Goal: Transaction & Acquisition: Subscribe to service/newsletter

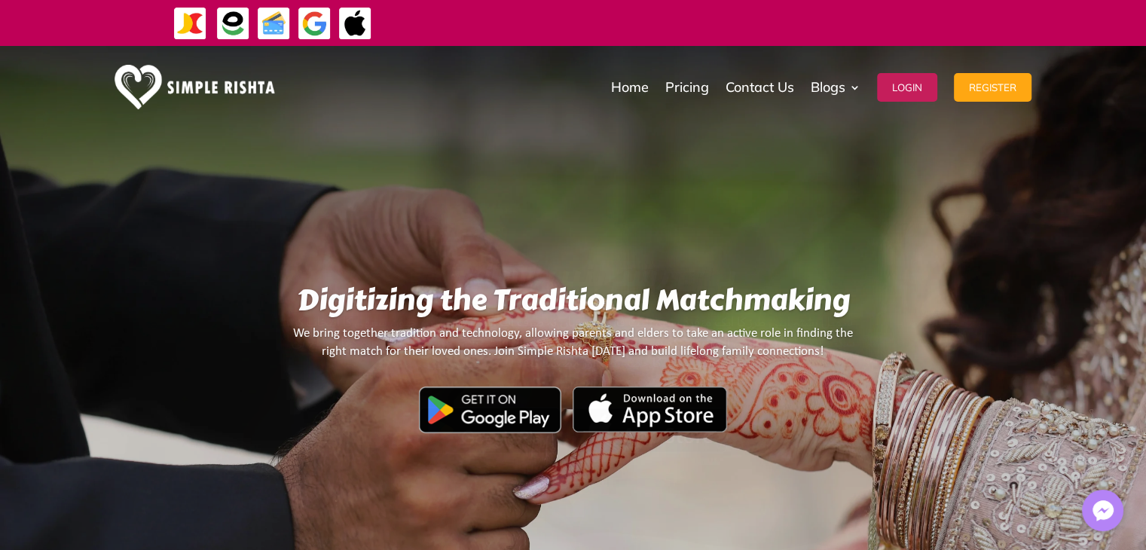
drag, startPoint x: 989, startPoint y: 22, endPoint x: 486, endPoint y: 29, distance: 503.2
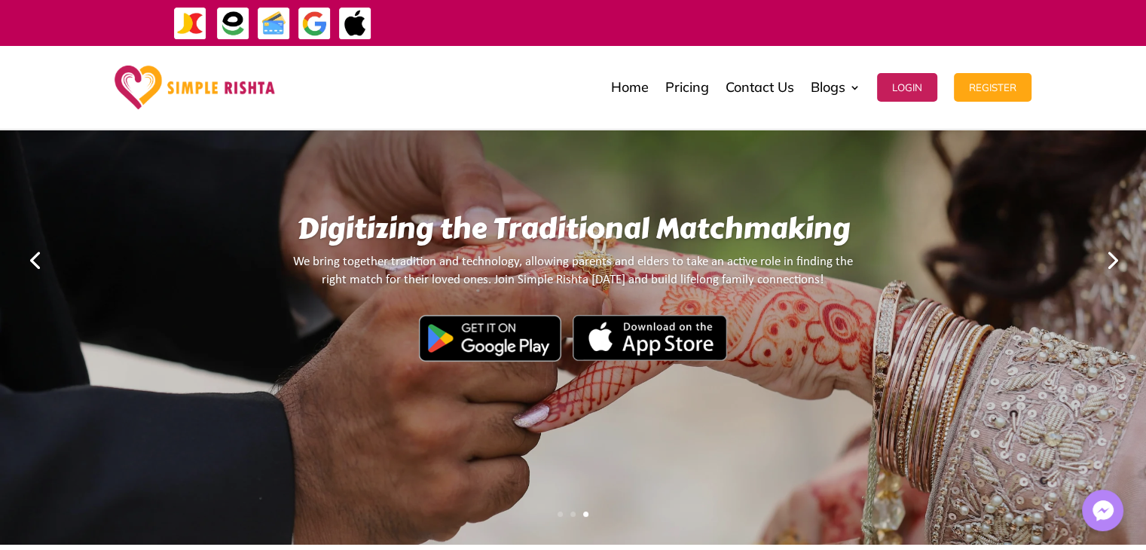
scroll to position [75, 0]
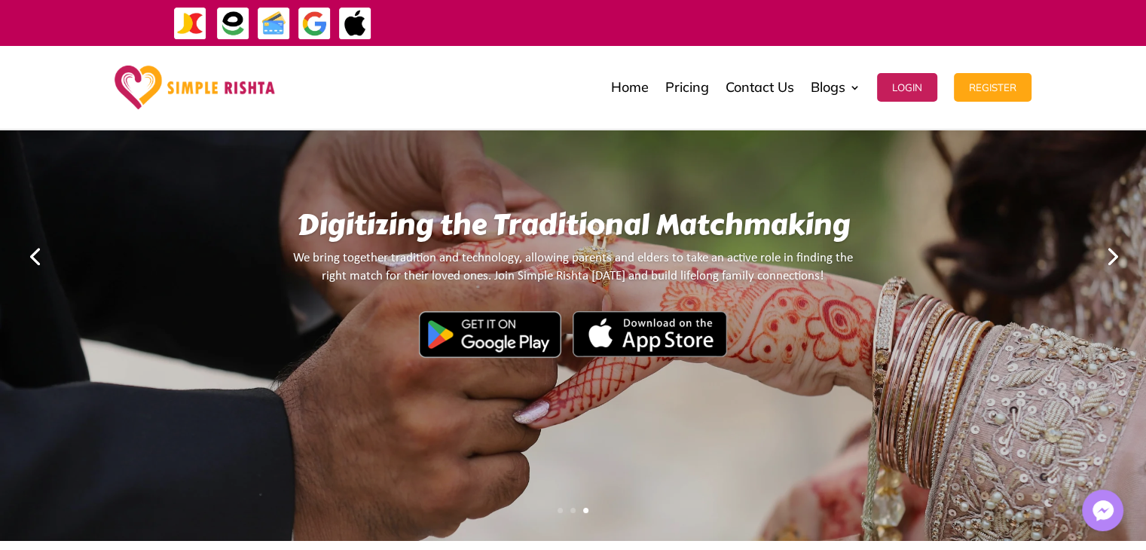
click at [1110, 248] on link "Next" at bounding box center [1111, 255] width 36 height 36
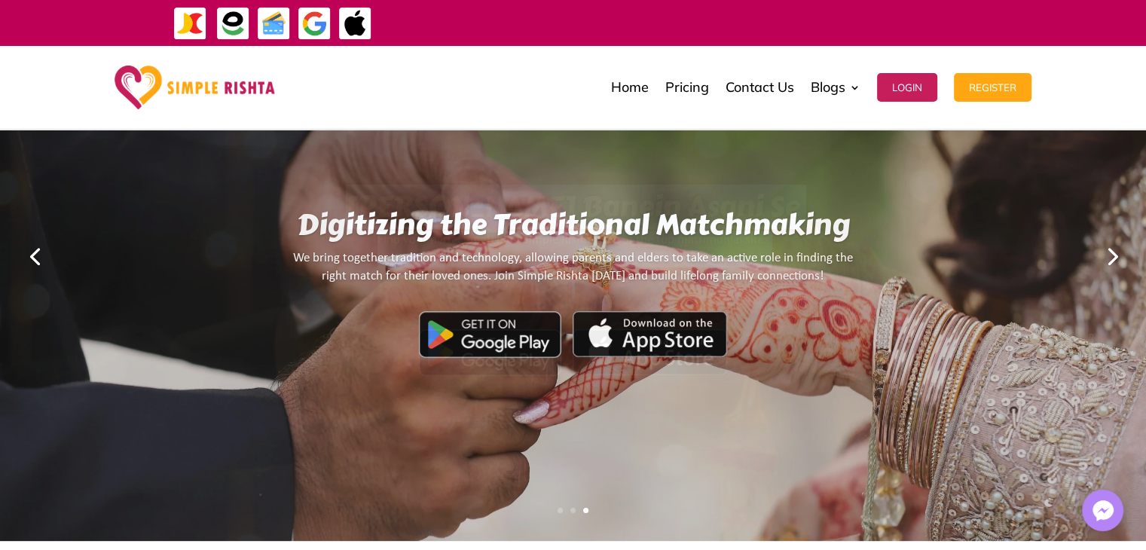
drag, startPoint x: 353, startPoint y: 203, endPoint x: 866, endPoint y: 281, distance: 519.5
click at [866, 281] on div "[PERSON_NAME] Banein Asani Se Find your perfect match on Simple Rishta, one of …" at bounding box center [573, 256] width 1009 height 566
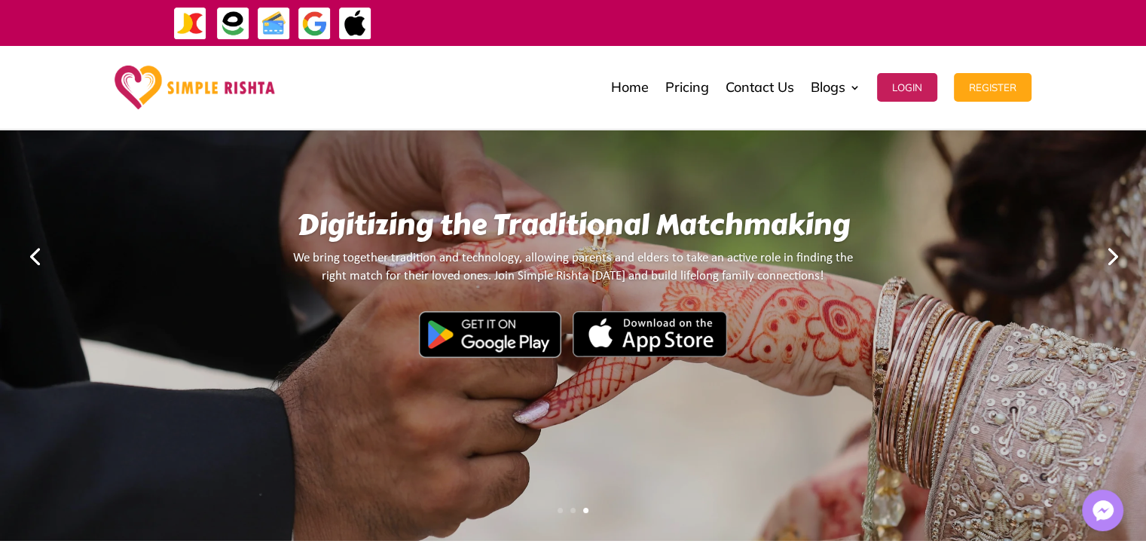
click at [1115, 257] on link "Next" at bounding box center [1111, 255] width 36 height 36
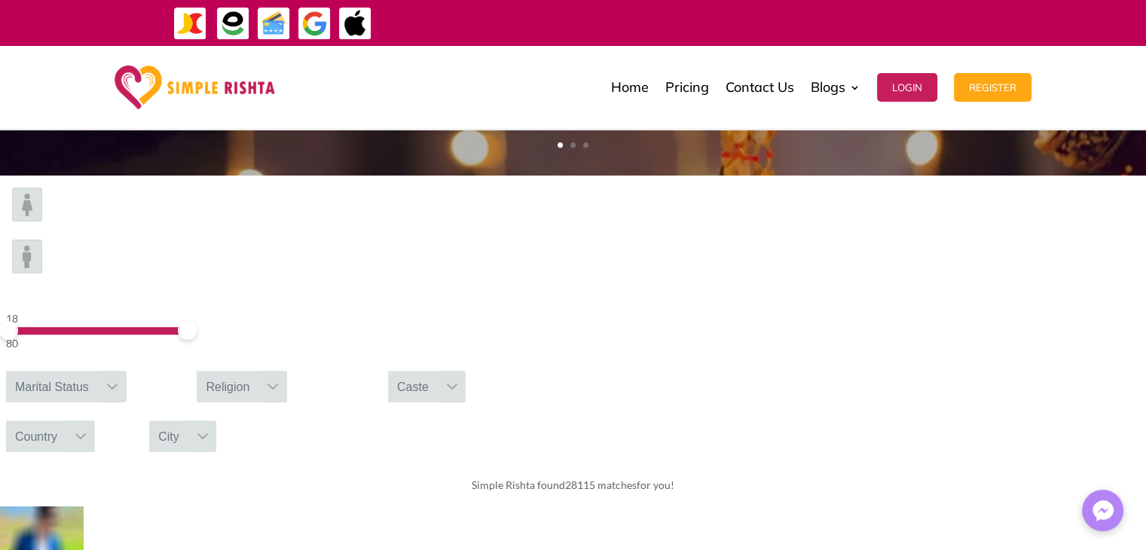
scroll to position [527, 0]
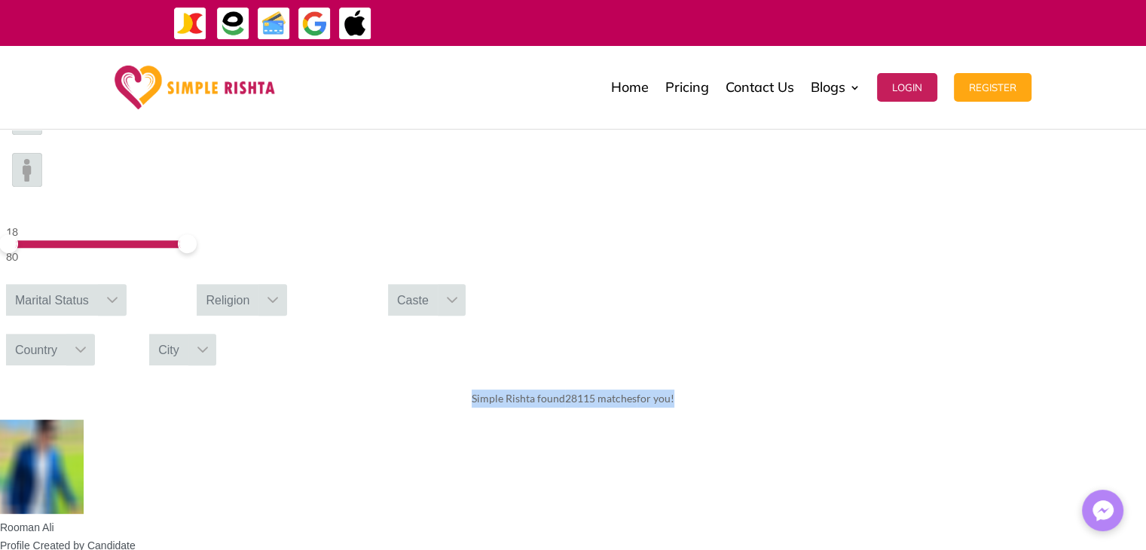
drag, startPoint x: 374, startPoint y: 246, endPoint x: 803, endPoint y: 259, distance: 429.6
click at [803, 377] on div "Simple Rishta found 28115 matches for you!" at bounding box center [573, 398] width 1146 height 42
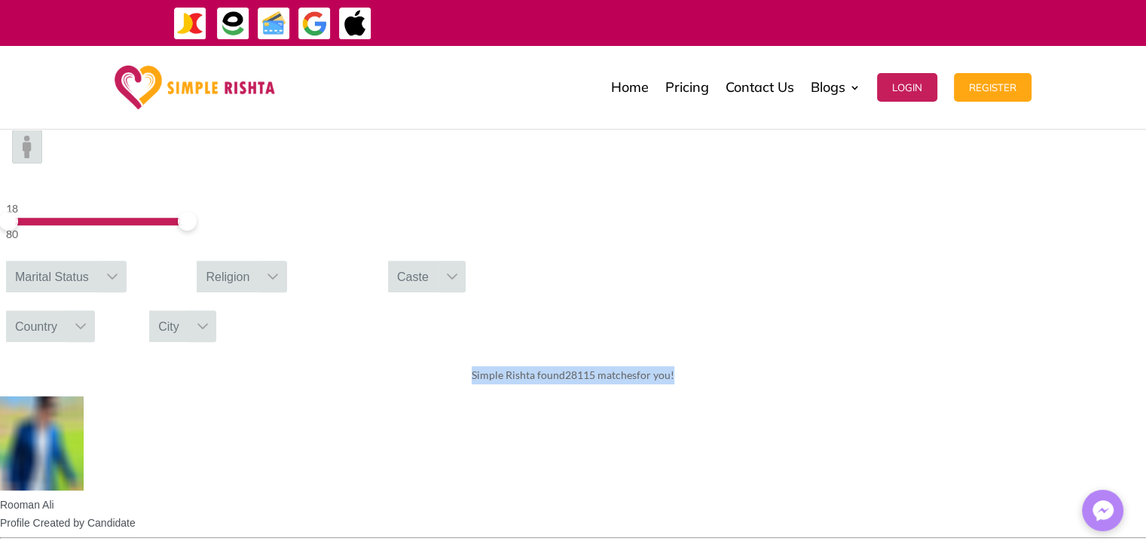
scroll to position [678, 0]
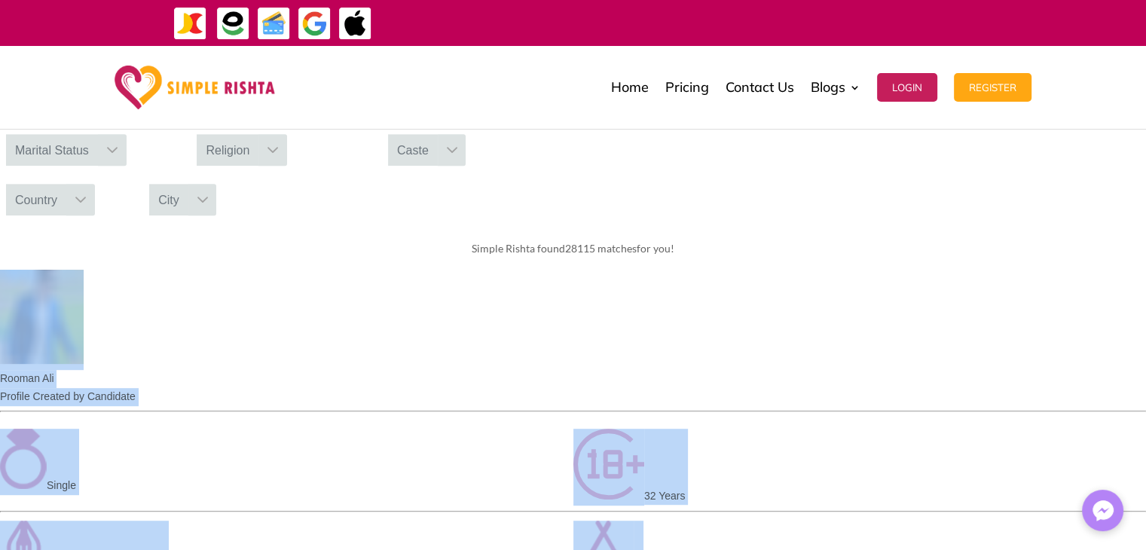
drag, startPoint x: 78, startPoint y: 186, endPoint x: 1058, endPoint y: 462, distance: 1018.0
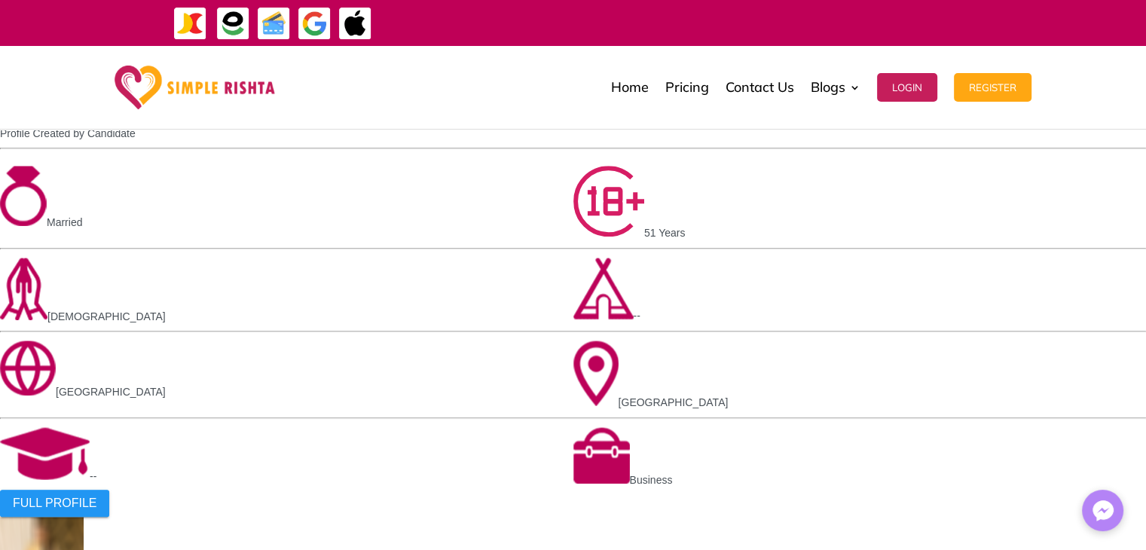
scroll to position [1582, 0]
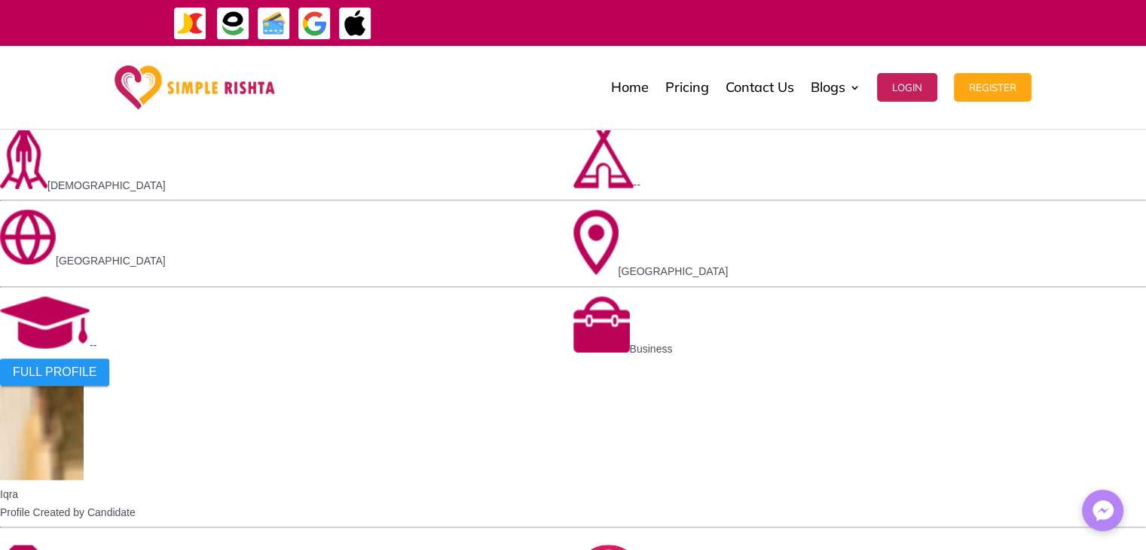
drag, startPoint x: 222, startPoint y: 163, endPoint x: 1030, endPoint y: 448, distance: 856.2
drag, startPoint x: 108, startPoint y: 268, endPoint x: 419, endPoint y: 447, distance: 358.7
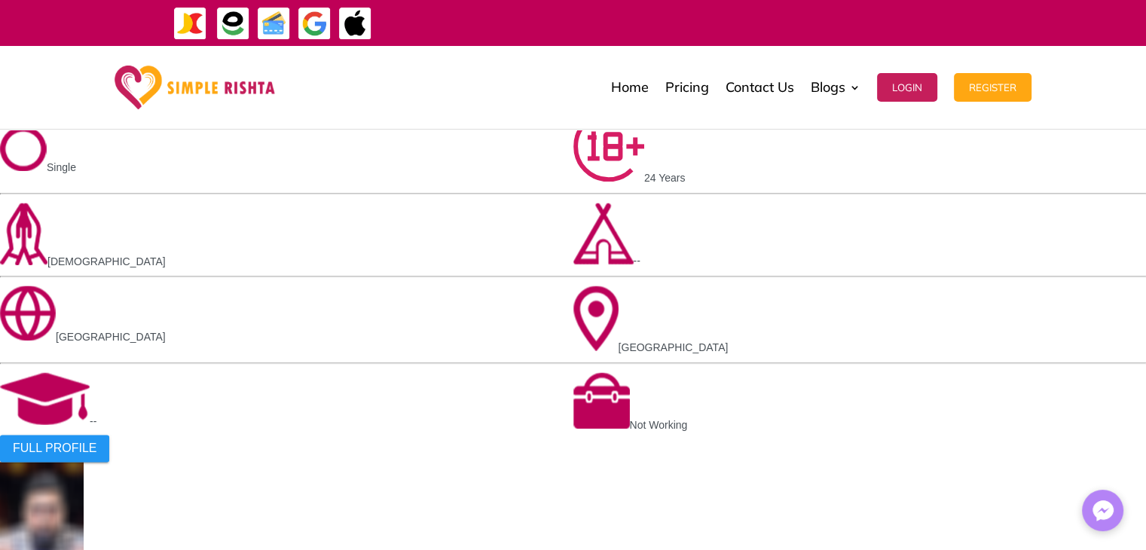
scroll to position [2034, 0]
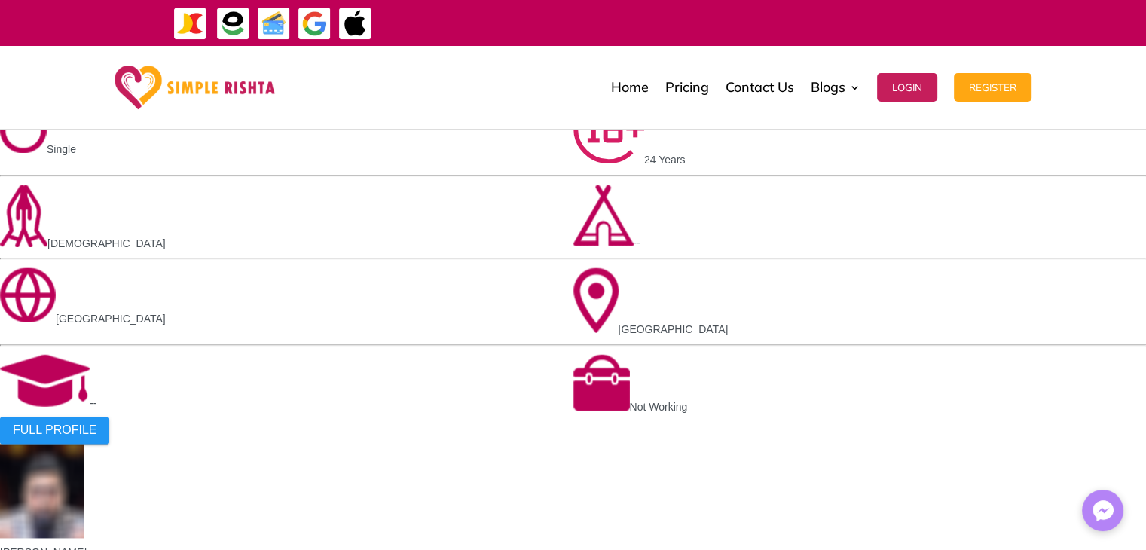
drag, startPoint x: 106, startPoint y: 151, endPoint x: 971, endPoint y: 479, distance: 925.0
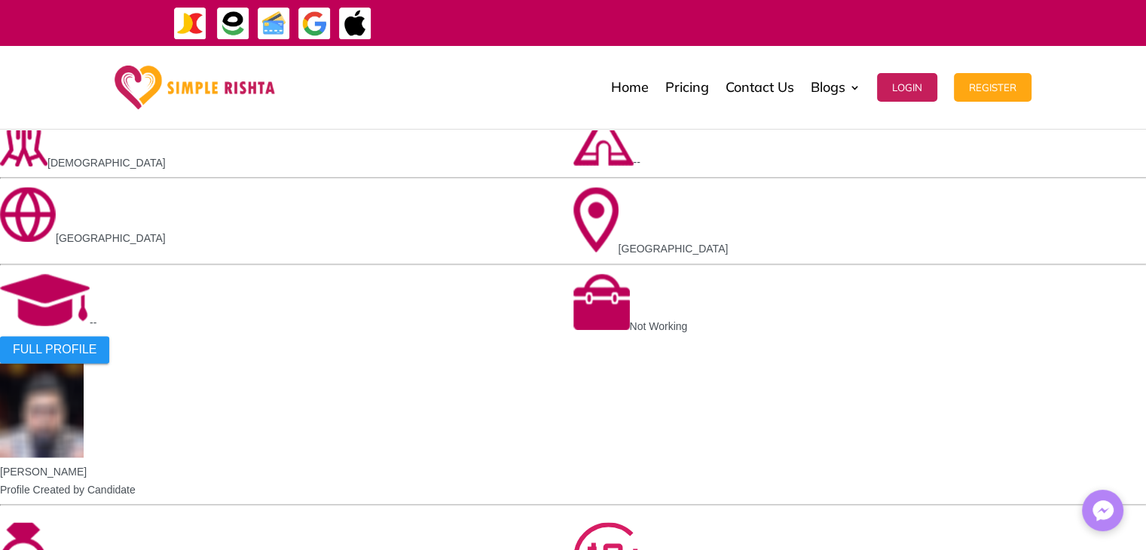
scroll to position [2335, 0]
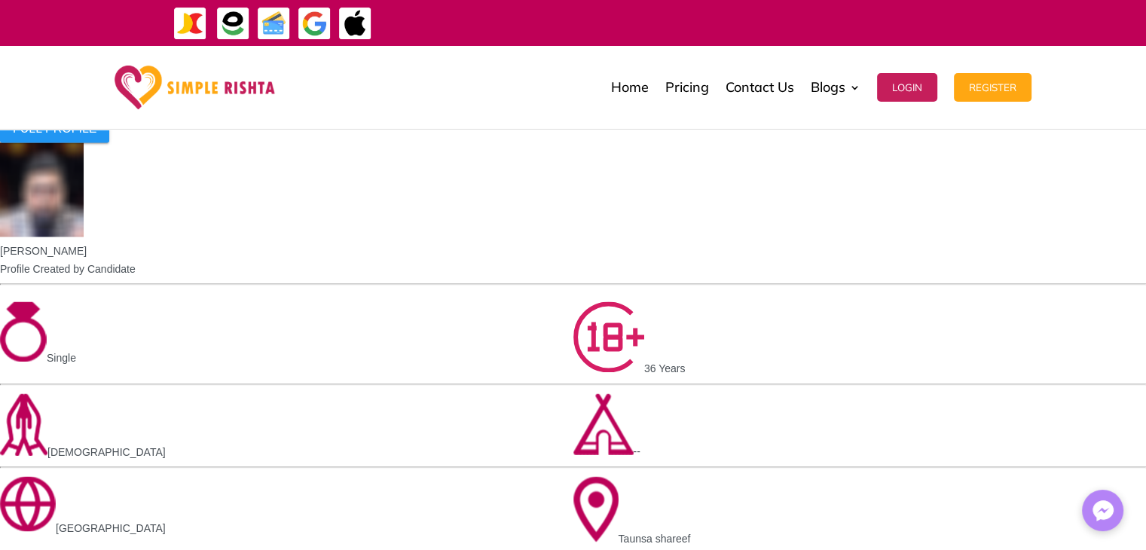
drag, startPoint x: 190, startPoint y: 269, endPoint x: 844, endPoint y: 364, distance: 660.7
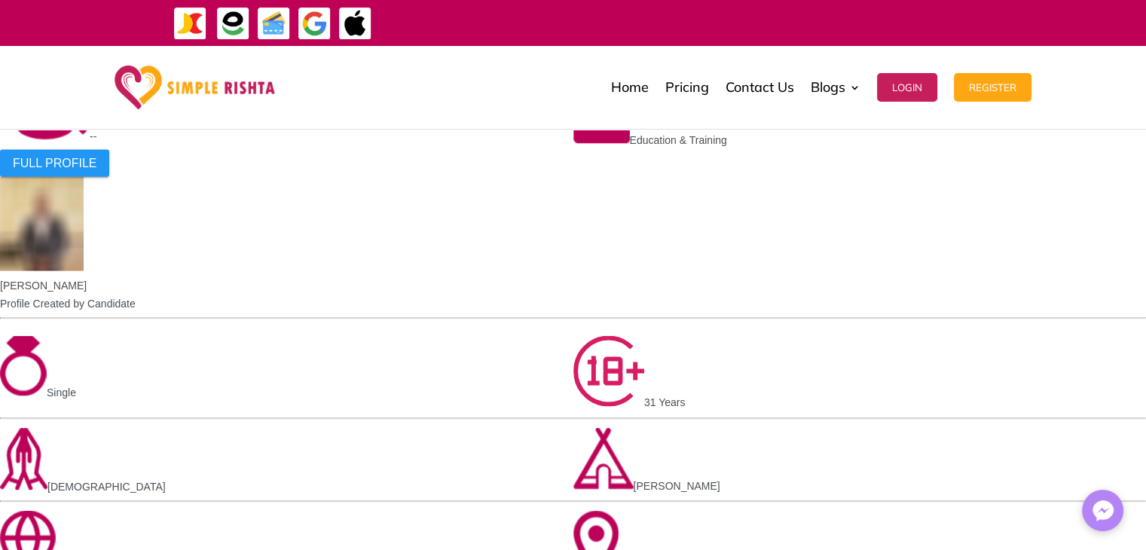
scroll to position [2938, 0]
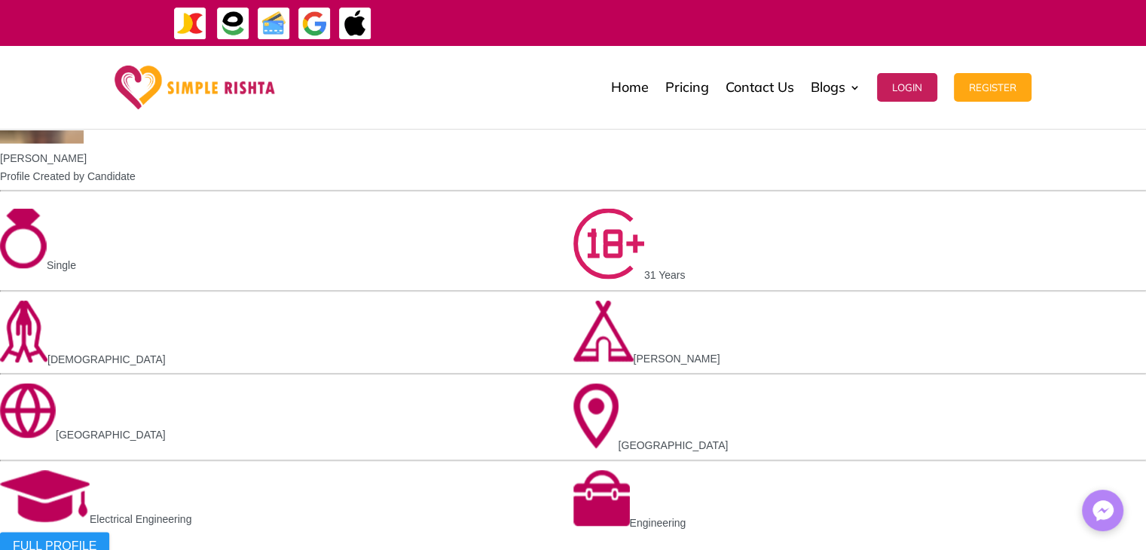
drag, startPoint x: 124, startPoint y: 359, endPoint x: 1121, endPoint y: 417, distance: 998.9
drag, startPoint x: 1067, startPoint y: 412, endPoint x: 114, endPoint y: 371, distance: 953.7
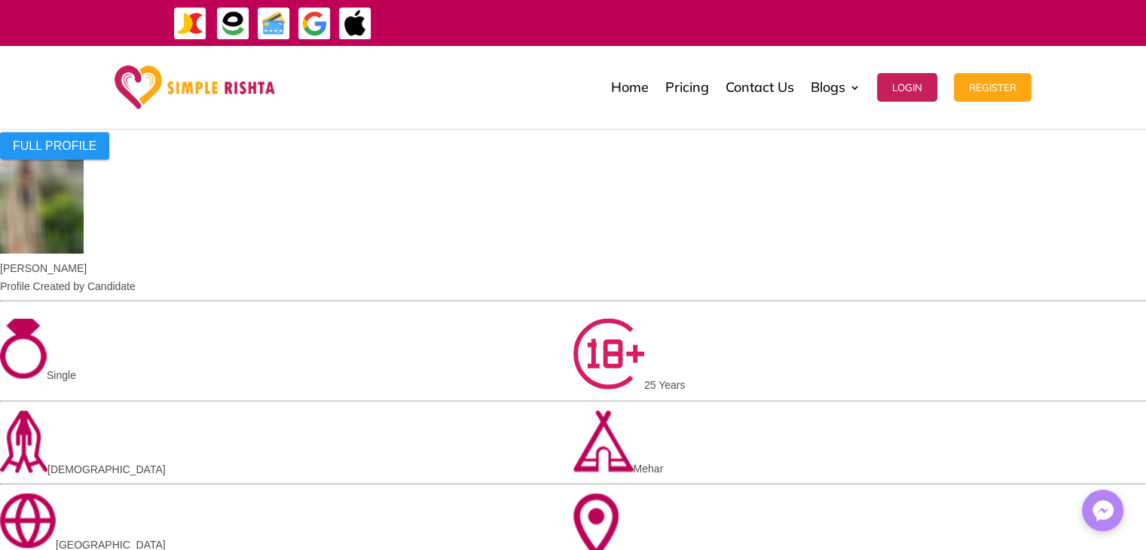
scroll to position [3465, 0]
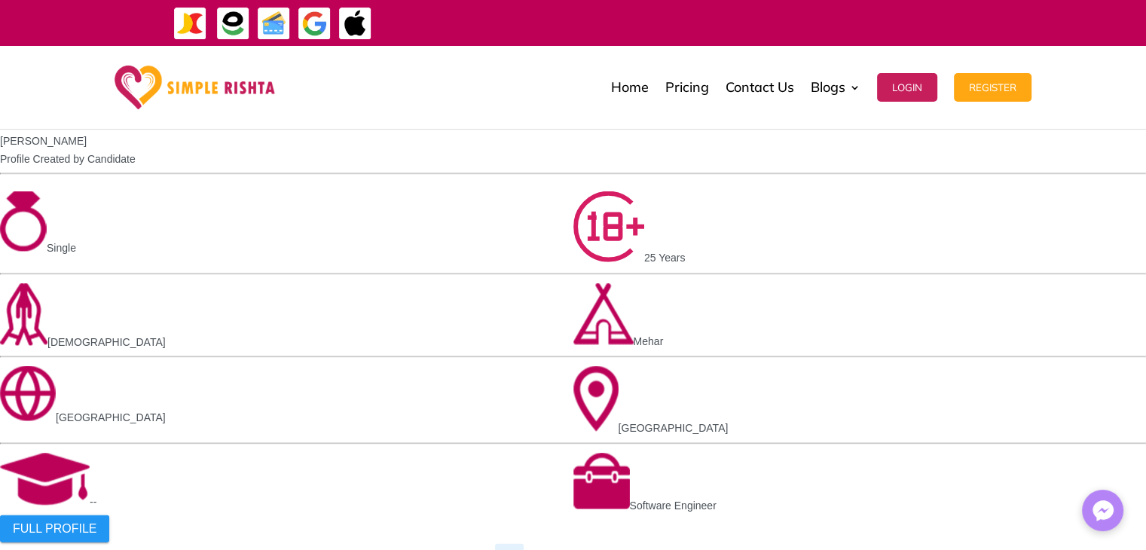
drag, startPoint x: 130, startPoint y: 217, endPoint x: 1055, endPoint y: 432, distance: 948.8
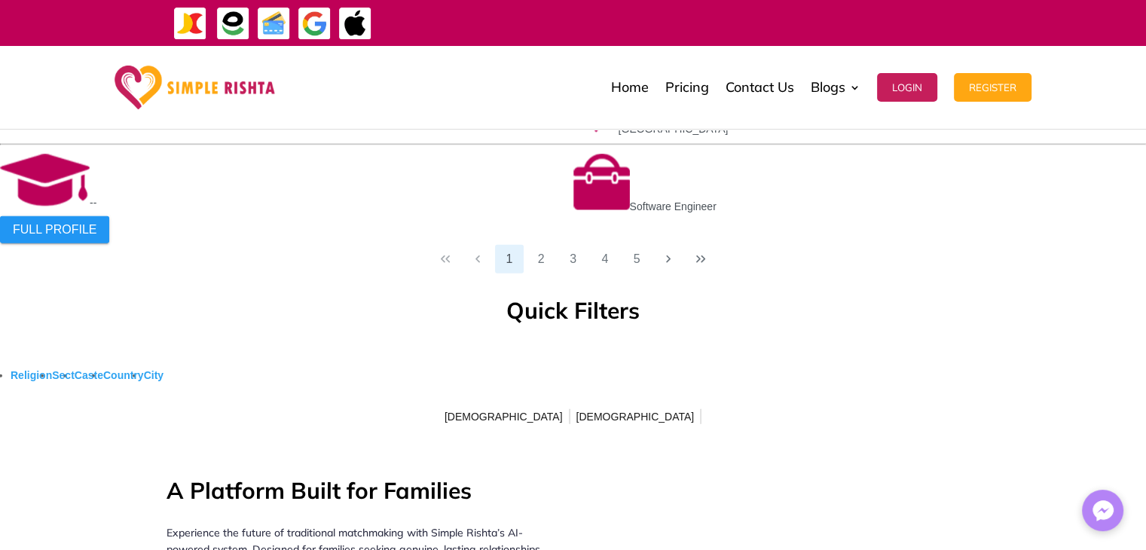
scroll to position [3766, 0]
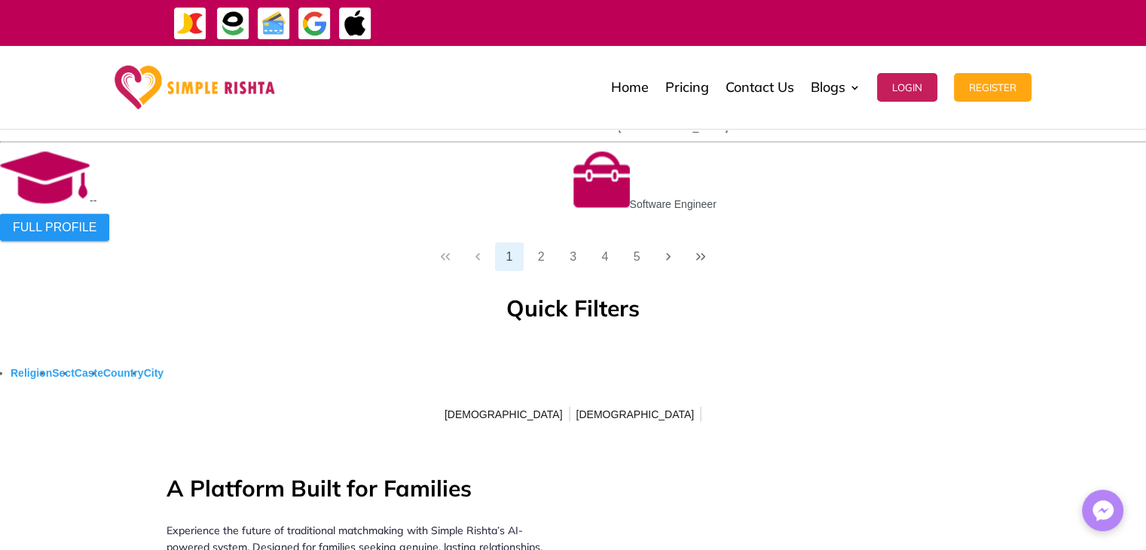
drag, startPoint x: 822, startPoint y: 239, endPoint x: 104, endPoint y: 172, distance: 721.0
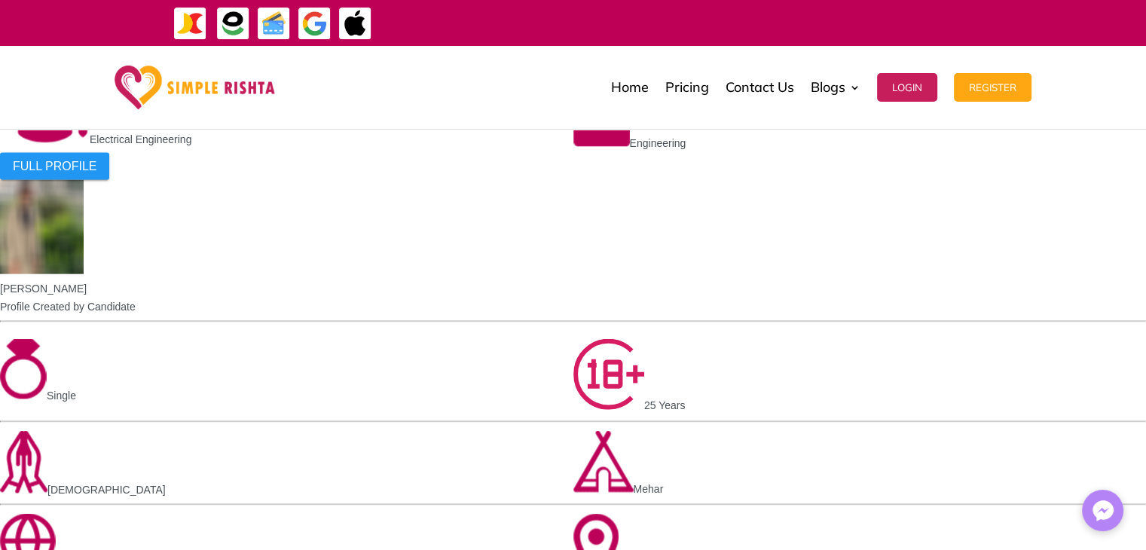
scroll to position [3314, 0]
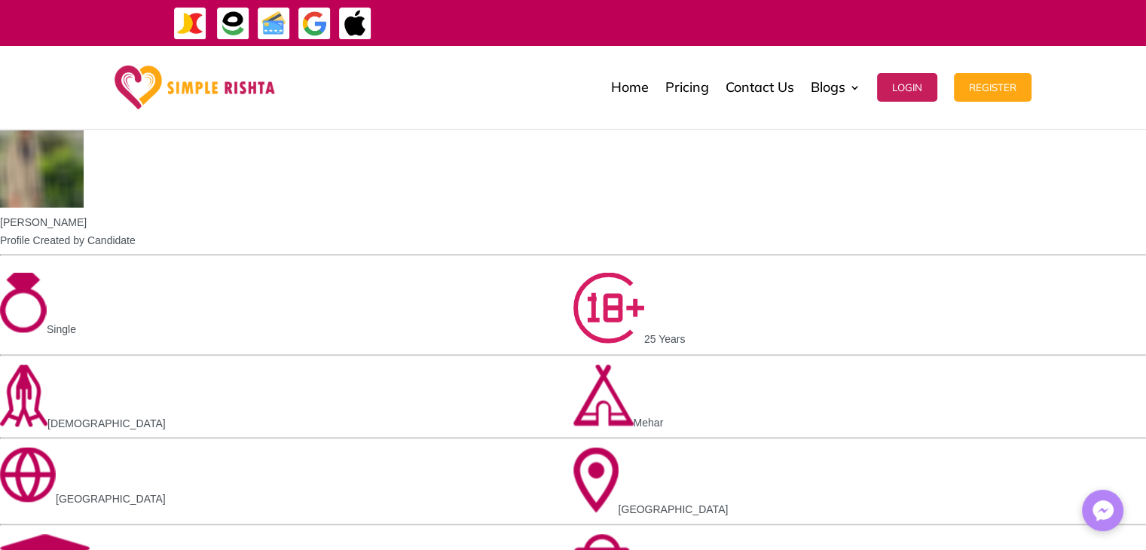
scroll to position [3465, 0]
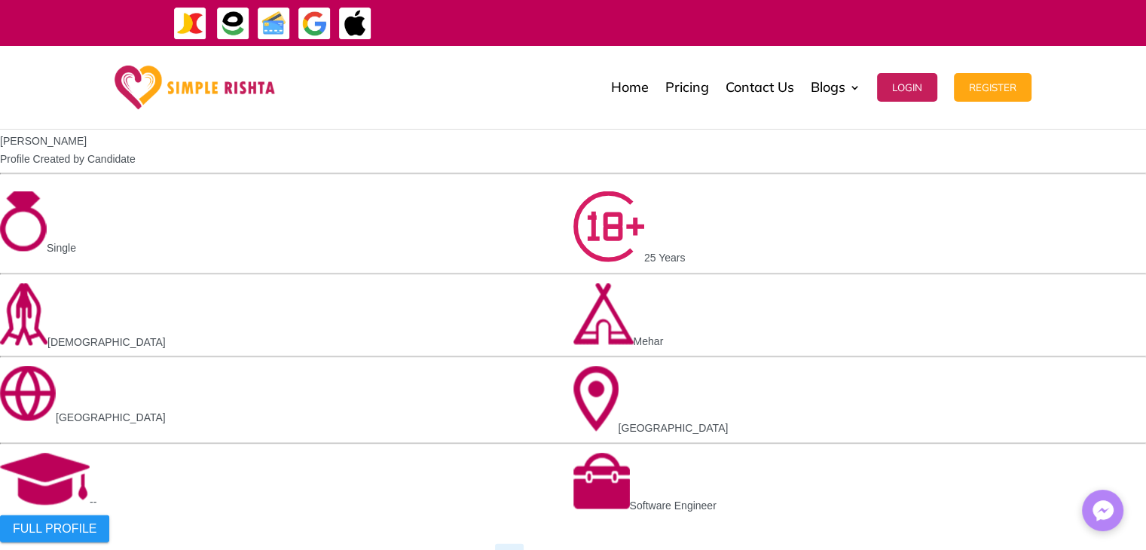
drag, startPoint x: 61, startPoint y: 292, endPoint x: 853, endPoint y: 429, distance: 803.3
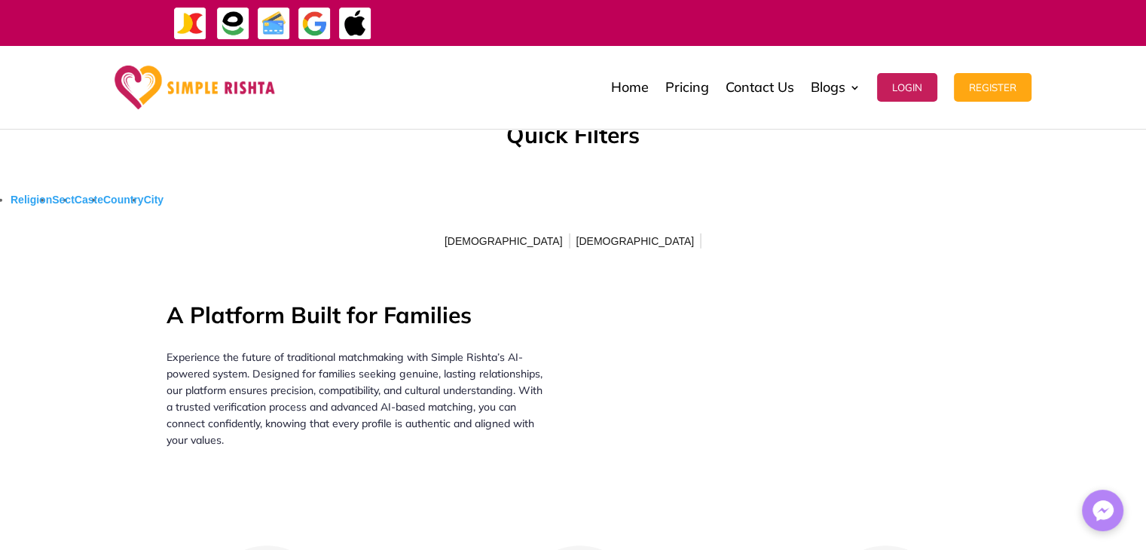
scroll to position [4068, 0]
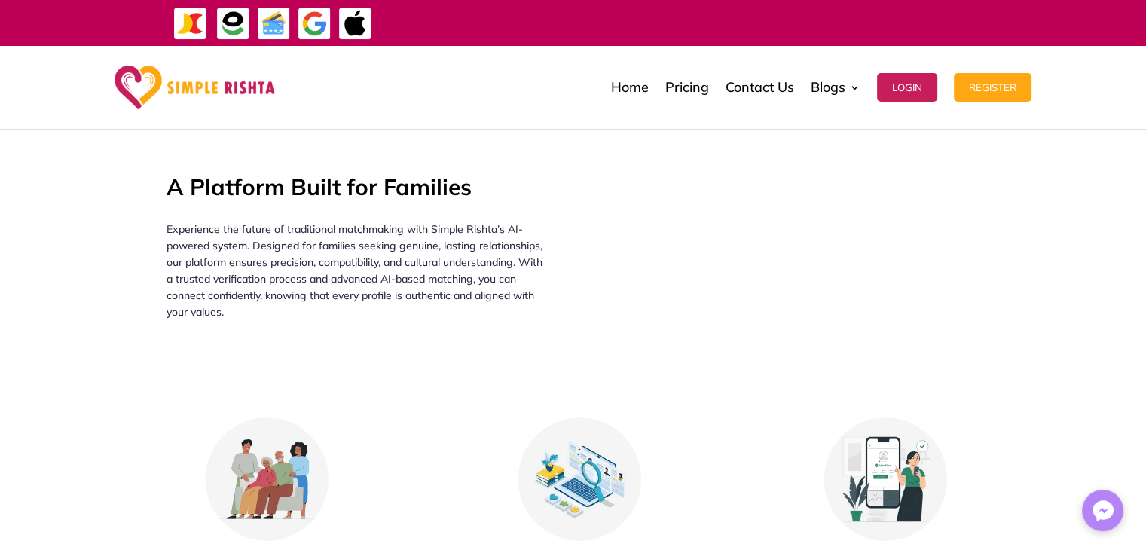
drag, startPoint x: 246, startPoint y: 221, endPoint x: 1018, endPoint y: 401, distance: 793.3
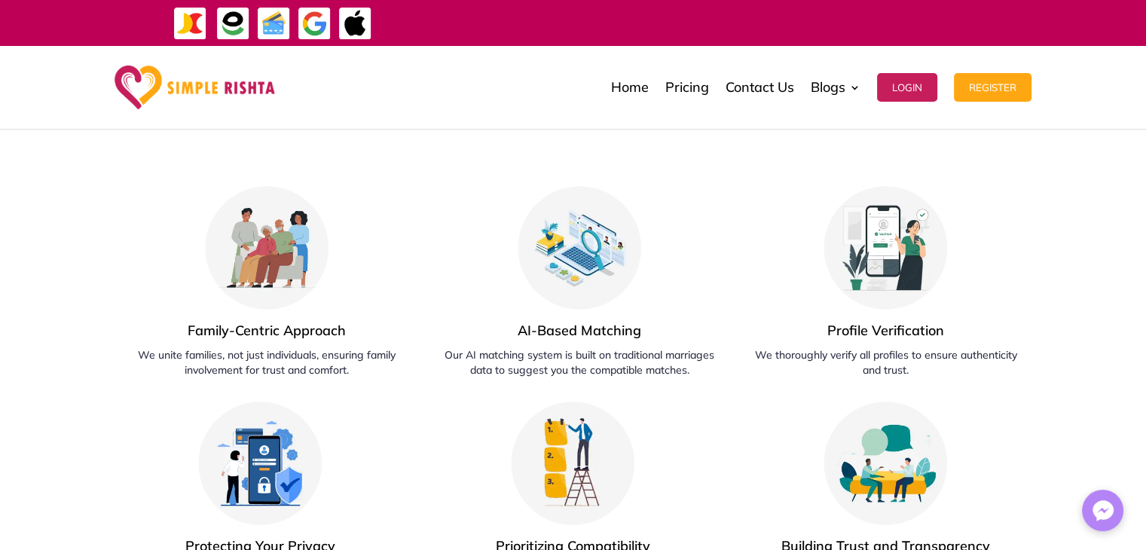
scroll to position [4369, 0]
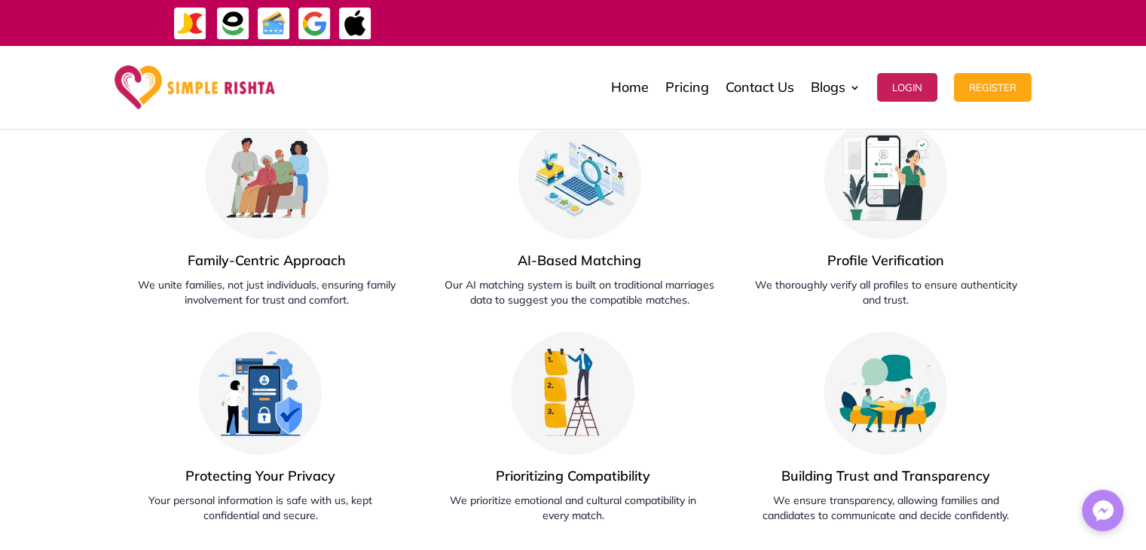
drag, startPoint x: 82, startPoint y: 287, endPoint x: 949, endPoint y: 492, distance: 890.9
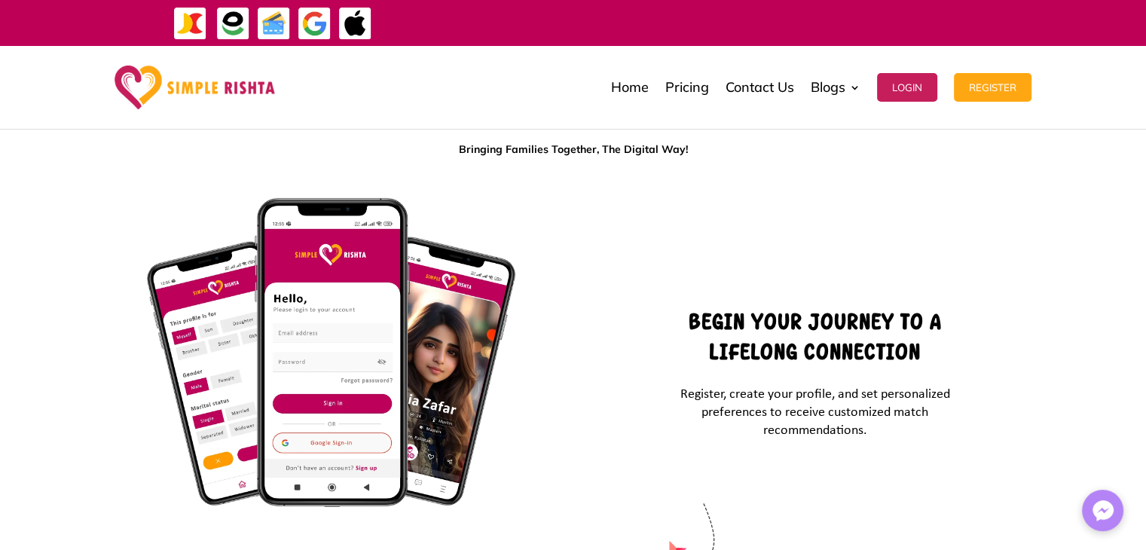
scroll to position [4971, 0]
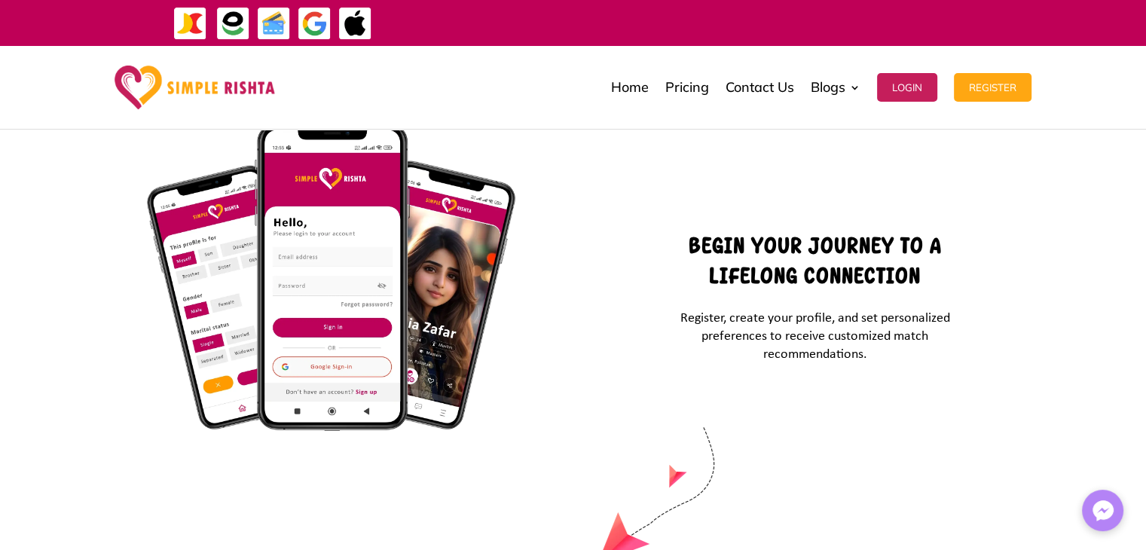
drag, startPoint x: 89, startPoint y: 267, endPoint x: 992, endPoint y: 411, distance: 914.4
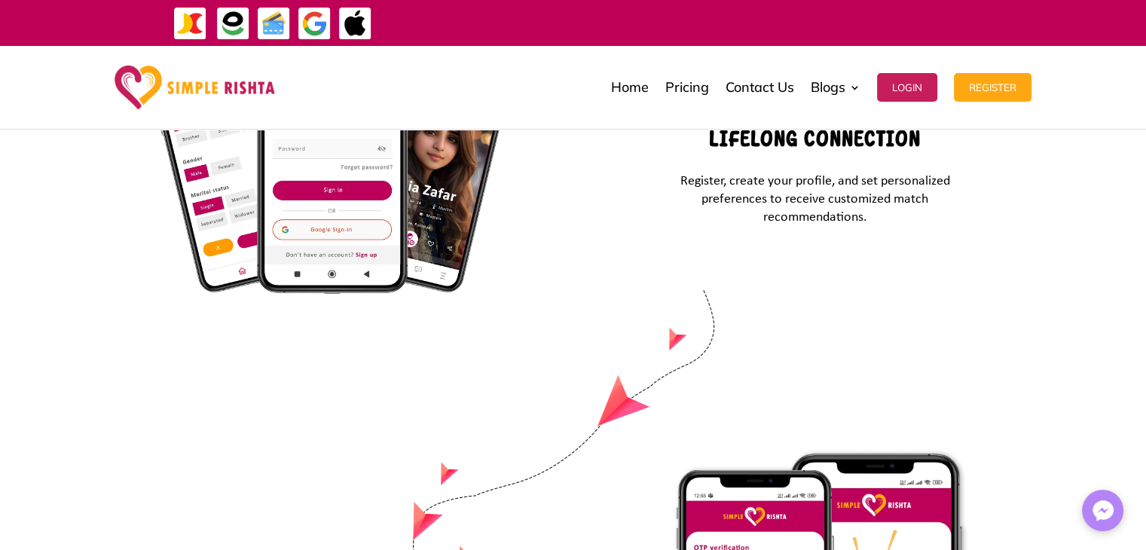
scroll to position [5273, 0]
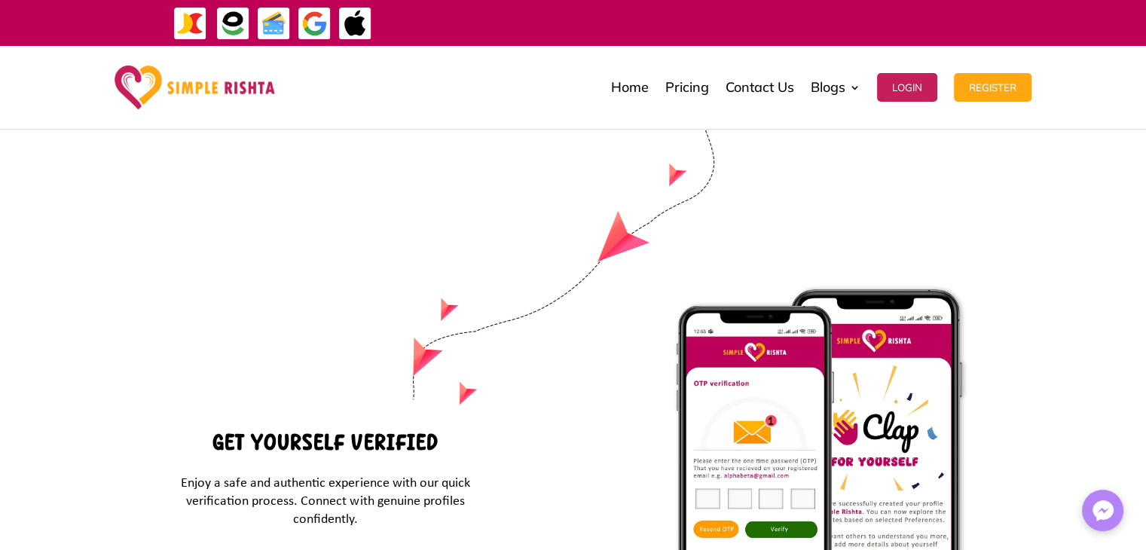
drag, startPoint x: 295, startPoint y: 254, endPoint x: 1024, endPoint y: 380, distance: 739.2
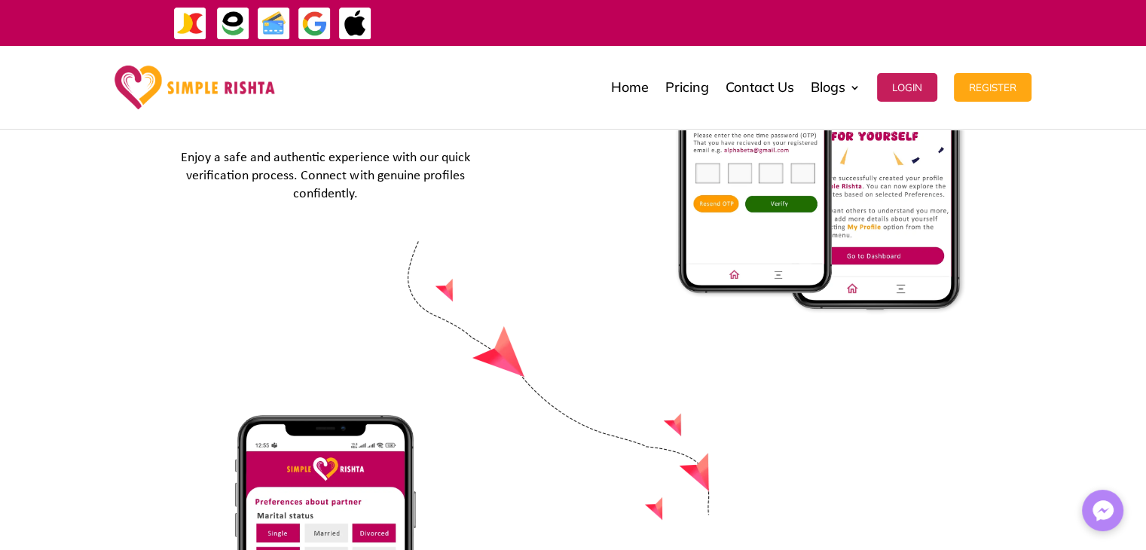
scroll to position [5725, 0]
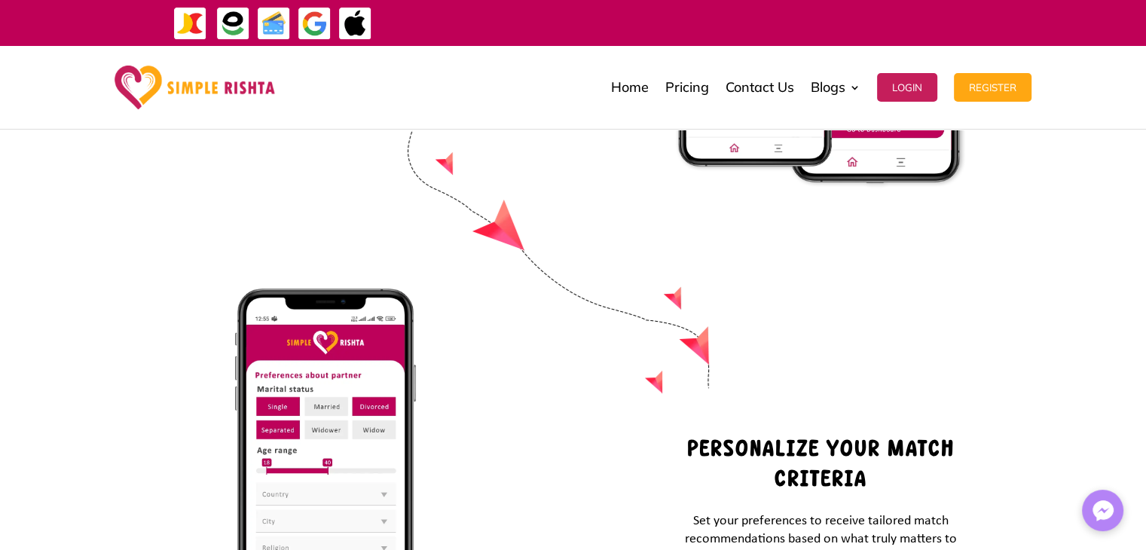
drag, startPoint x: 173, startPoint y: 163, endPoint x: 469, endPoint y: 302, distance: 326.9
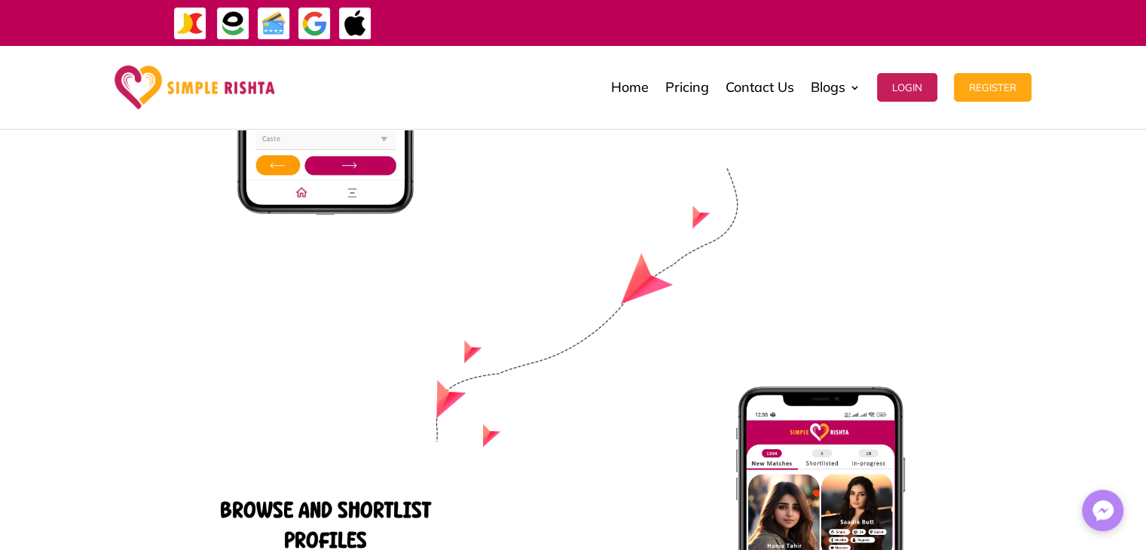
scroll to position [6177, 0]
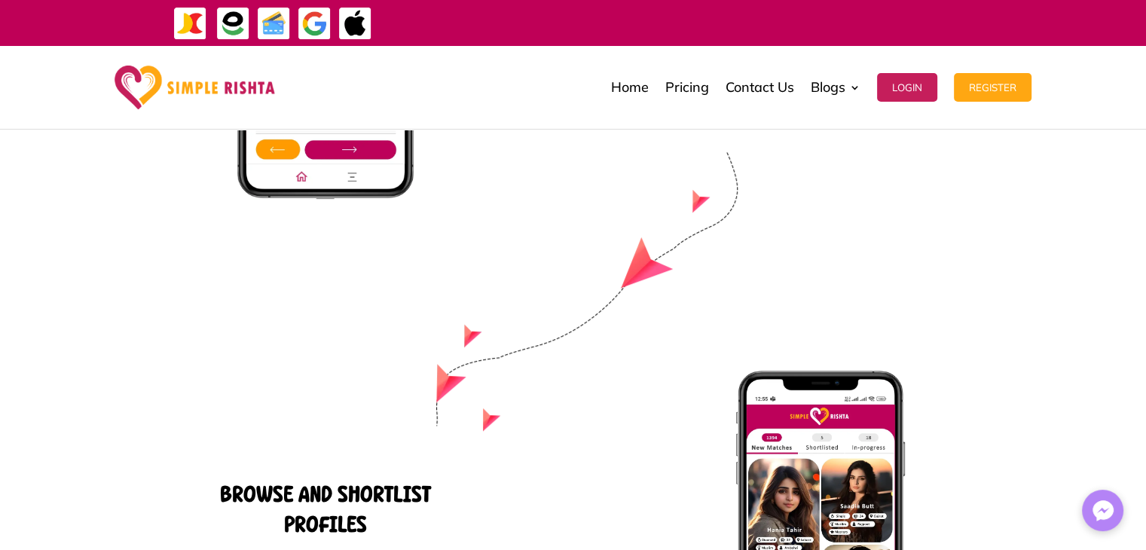
drag, startPoint x: 454, startPoint y: 197, endPoint x: 928, endPoint y: 441, distance: 533.0
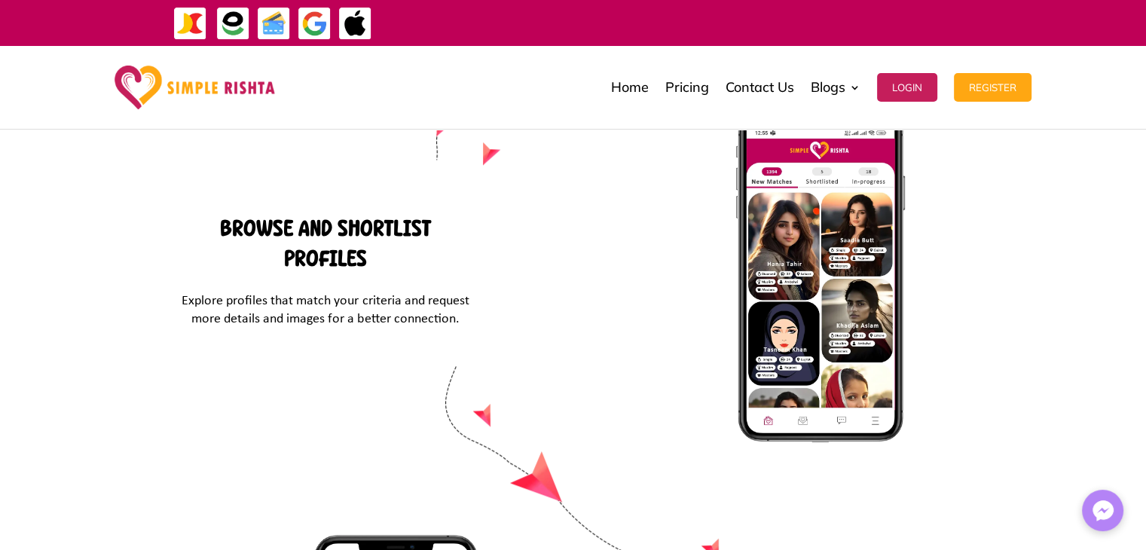
scroll to position [6451, 0]
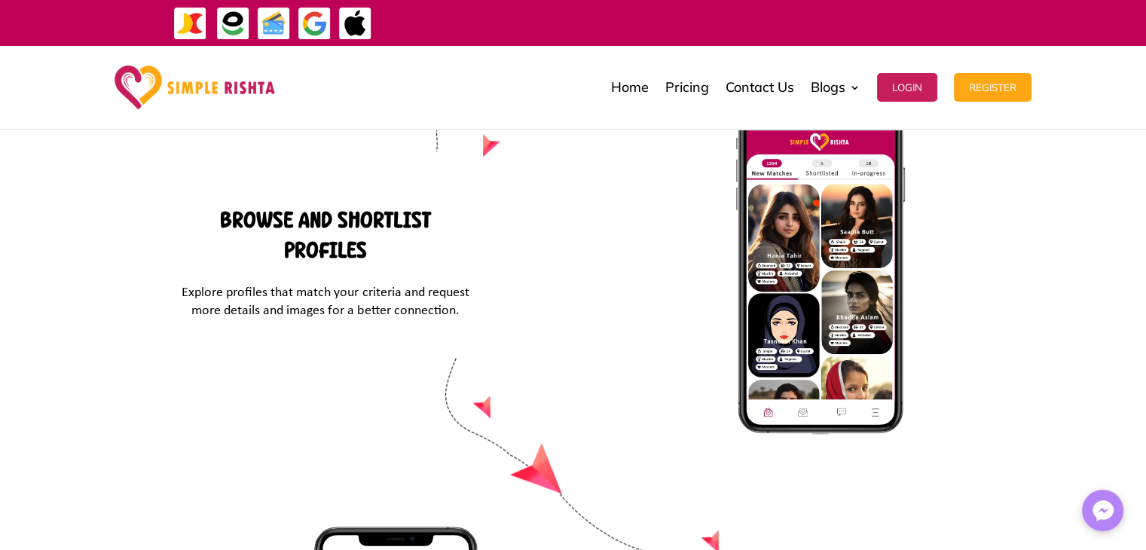
drag, startPoint x: 139, startPoint y: 236, endPoint x: 1042, endPoint y: 535, distance: 951.4
drag, startPoint x: 1042, startPoint y: 535, endPoint x: 31, endPoint y: 240, distance: 1053.8
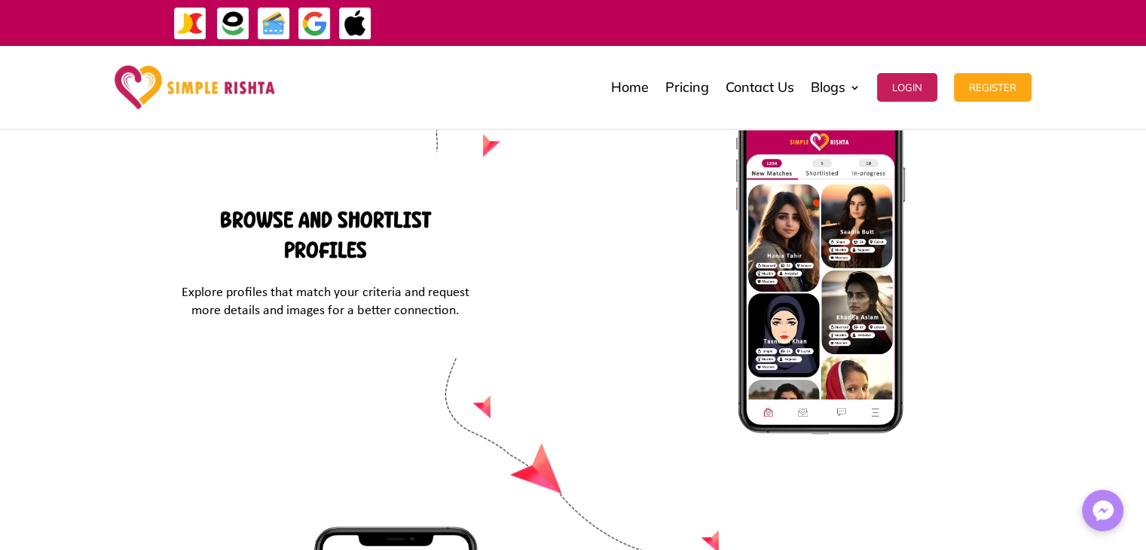
drag, startPoint x: 32, startPoint y: 240, endPoint x: 1064, endPoint y: 539, distance: 1073.7
click at [676, 84] on link "Pricing" at bounding box center [687, 87] width 44 height 75
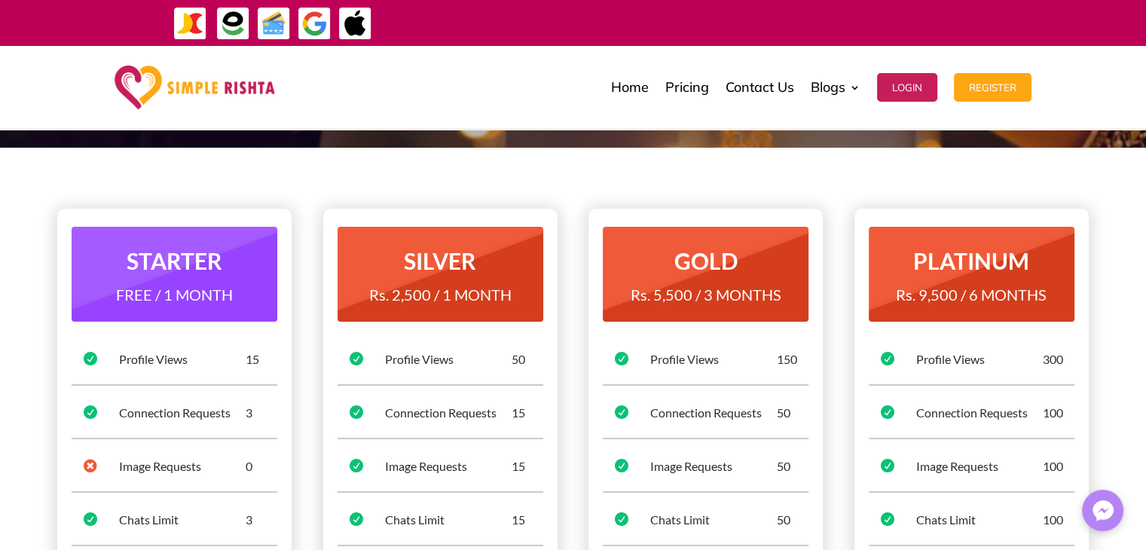
scroll to position [75, 0]
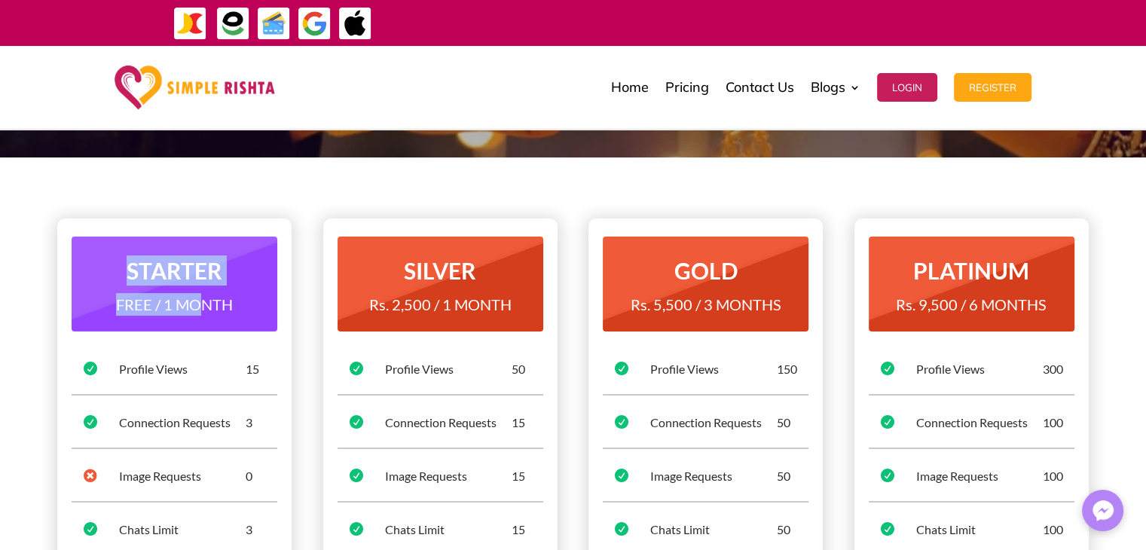
drag, startPoint x: 117, startPoint y: 269, endPoint x: 203, endPoint y: 311, distance: 96.3
click at [197, 309] on div "STARTER FREE / 1 MONTH" at bounding box center [175, 289] width 206 height 68
click at [203, 311] on span "FREE / 1 MONTH" at bounding box center [174, 304] width 117 height 18
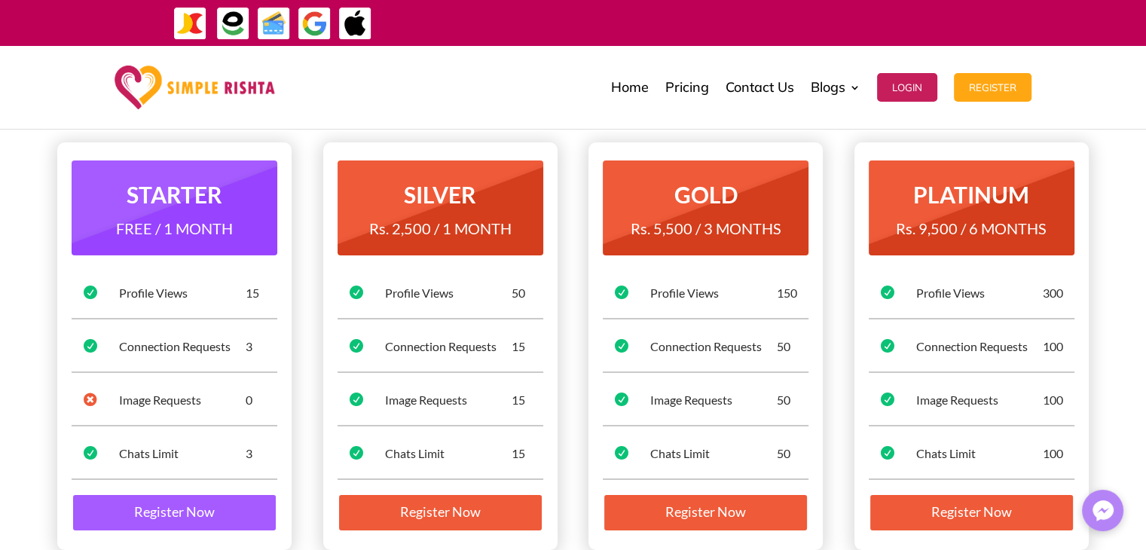
scroll to position [226, 0]
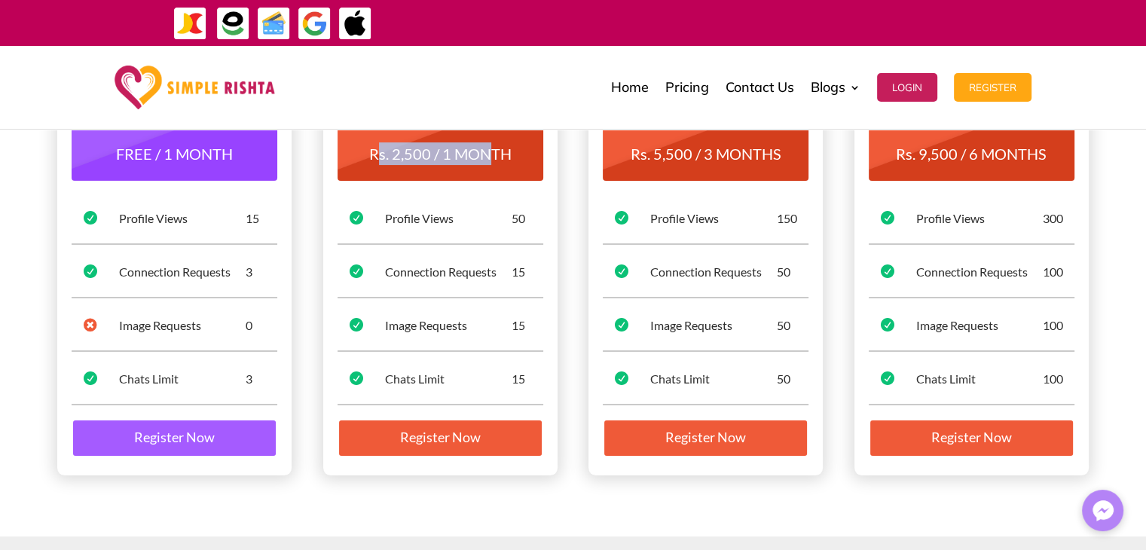
drag, startPoint x: 377, startPoint y: 151, endPoint x: 486, endPoint y: 157, distance: 108.6
click at [486, 157] on span "Rs. 2,500 / 1 MONTH" at bounding box center [440, 154] width 142 height 18
click at [469, 215] on div "Profile Views" at bounding box center [448, 218] width 127 height 17
click at [437, 398] on div " Chats Limit 15" at bounding box center [440, 385] width 206 height 40
drag, startPoint x: 645, startPoint y: 166, endPoint x: 672, endPoint y: 167, distance: 27.2
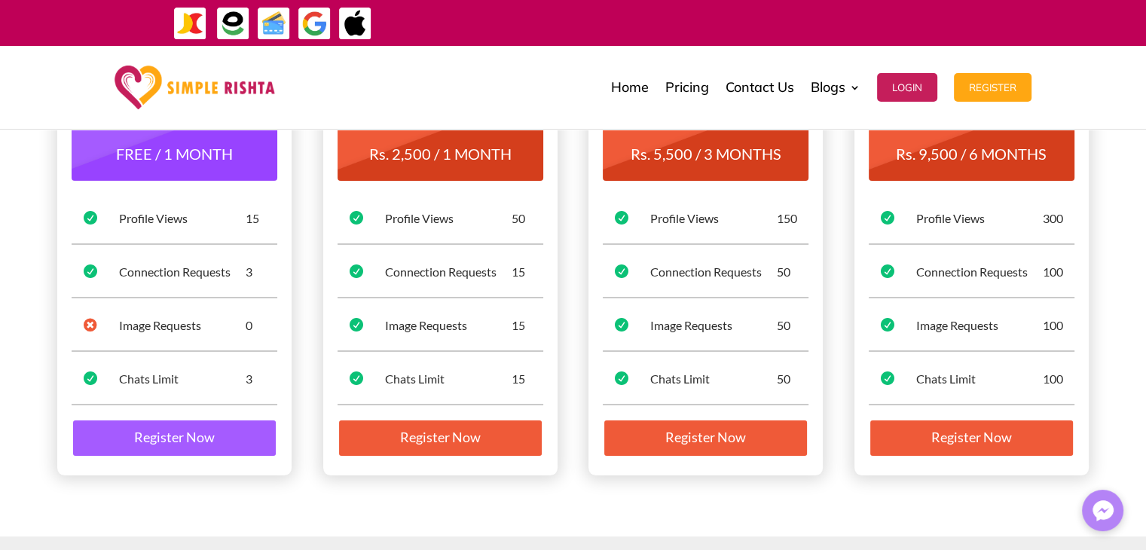
click at [662, 165] on h4 "Rs. 5,500 / 3 MONTHS" at bounding box center [706, 157] width 182 height 30
click at [849, 271] on div "STARTER FREE / 1 MONTH  Profile Views 15  Connection Requests 3  Image Reque…" at bounding box center [572, 271] width 1031 height 449
click at [1024, 362] on div "PLATINUM Rs. 9,500 / 6 MONTHS  Profile Views 300  Connection Requests 100  I…" at bounding box center [971, 272] width 234 height 408
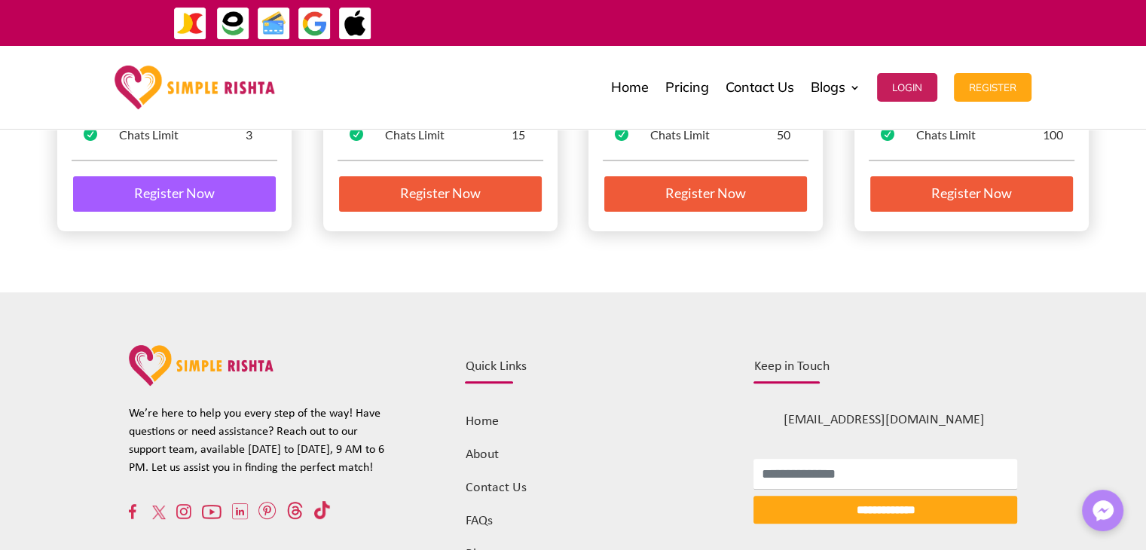
scroll to position [577, 0]
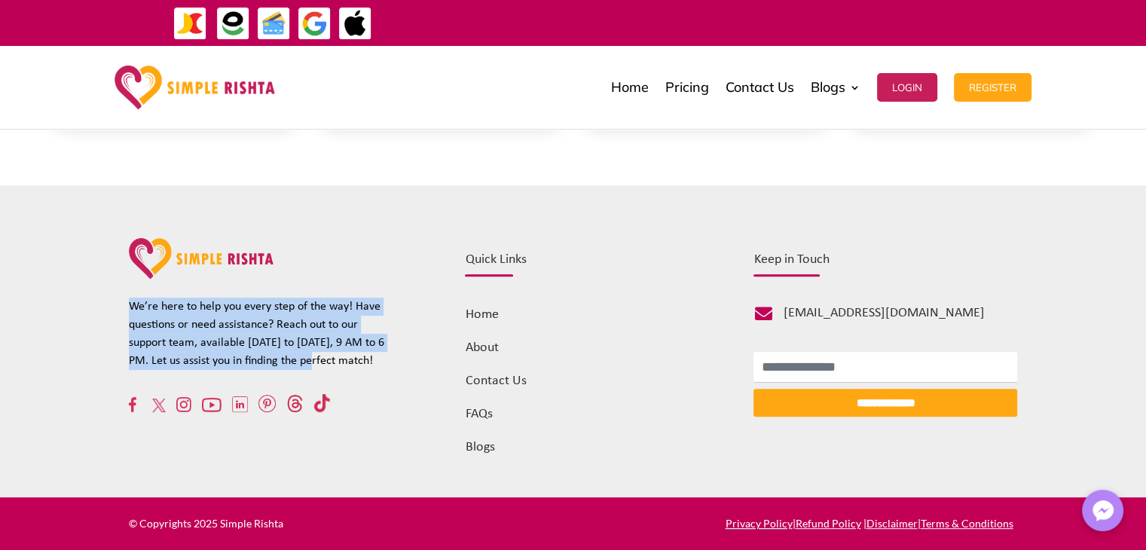
drag, startPoint x: 124, startPoint y: 311, endPoint x: 317, endPoint y: 364, distance: 200.6
click at [316, 364] on div "**********" at bounding box center [573, 341] width 1146 height 312
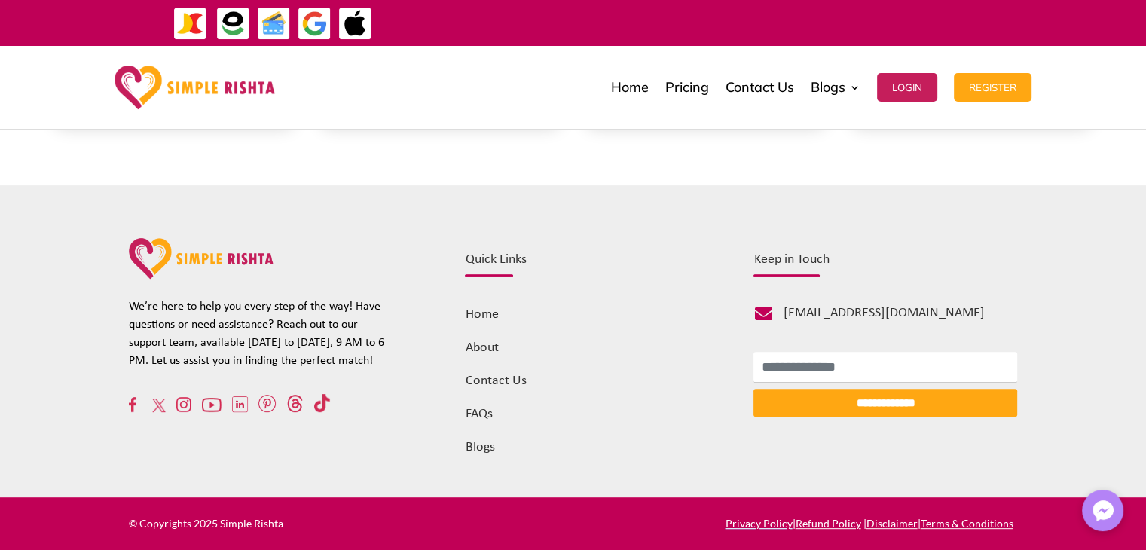
click at [324, 362] on span "We’re here to help you every step of the way! Have questions or need assistance…" at bounding box center [256, 334] width 255 height 66
drag, startPoint x: 548, startPoint y: 22, endPoint x: 684, endPoint y: 33, distance: 136.8
click at [684, 33] on div "ایپ میں پیمنٹ صرف گوگل پے اور ایپل پے کے ذریعے ممکن ہے۔ جاز کیش ، ایزی پیسہ یا …" at bounding box center [743, 23] width 650 height 30
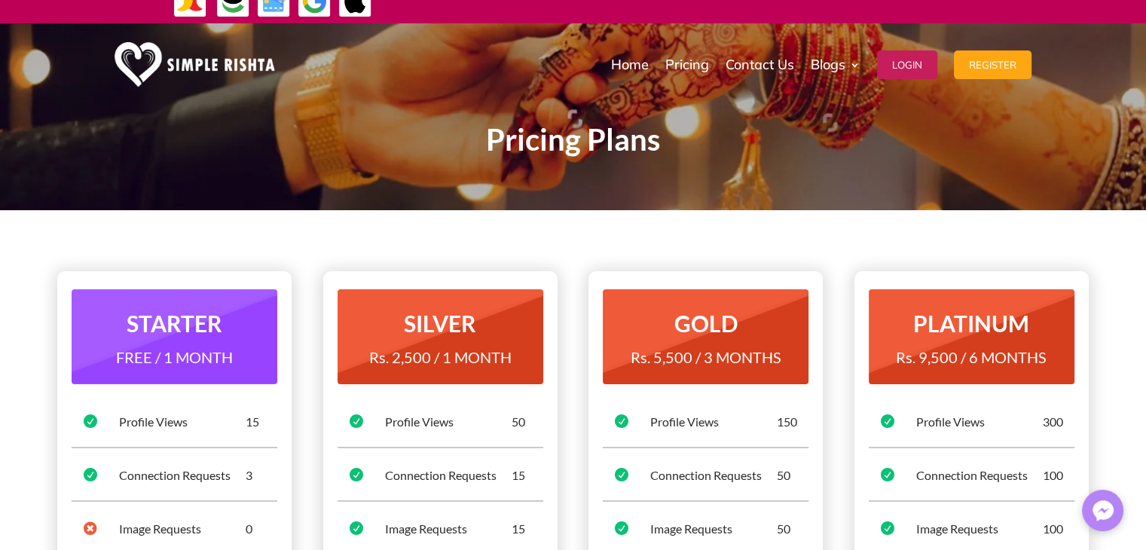
scroll to position [0, 0]
